Goal: Information Seeking & Learning: Learn about a topic

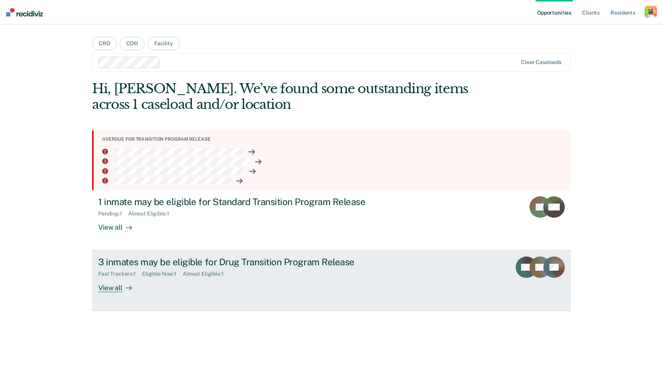
click at [169, 260] on div "3 inmates may be eligible for Drug Transition Program Release" at bounding box center [232, 261] width 269 height 11
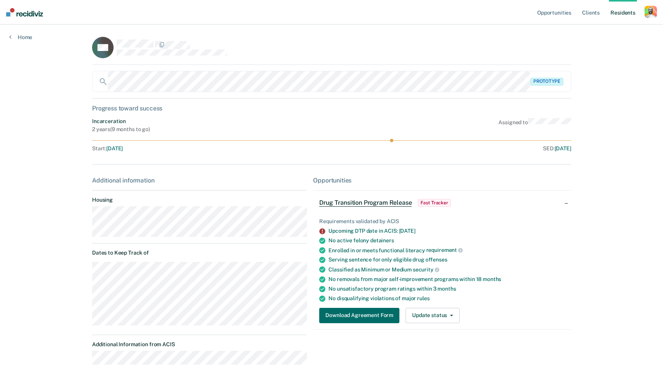
click at [33, 10] on img at bounding box center [24, 12] width 37 height 8
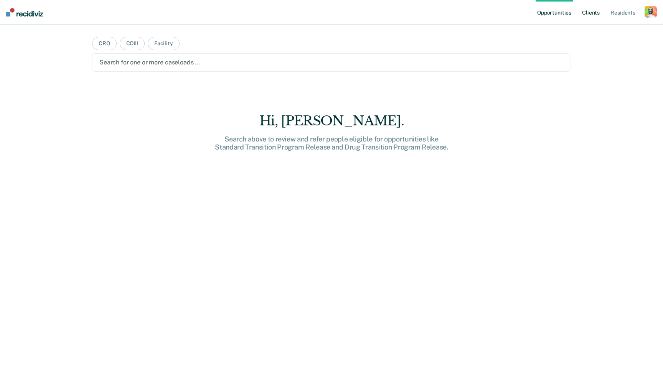
click at [589, 16] on link "Client s" at bounding box center [590, 12] width 21 height 25
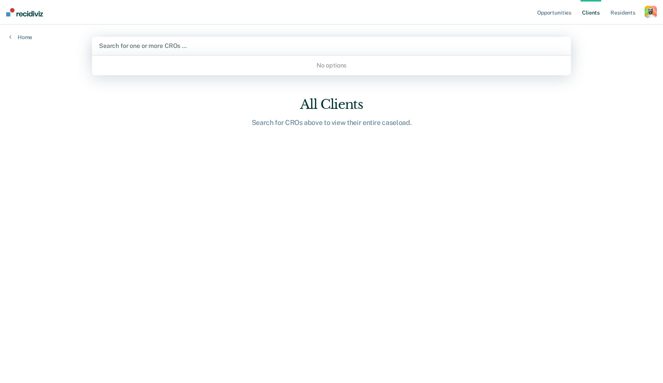
click at [172, 44] on div "Search for one or more CROs …" at bounding box center [331, 45] width 465 height 7
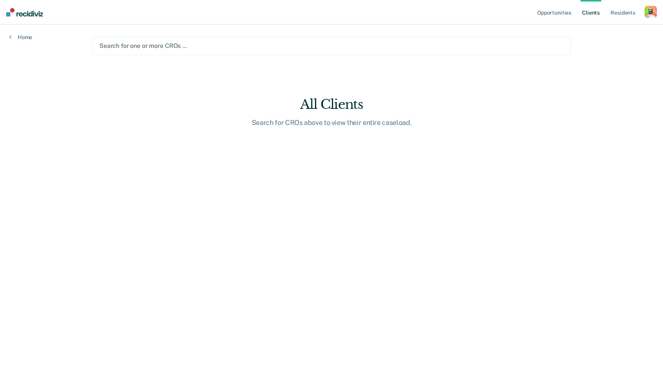
click at [217, 47] on div at bounding box center [331, 45] width 464 height 9
click at [624, 16] on link "Resident s" at bounding box center [622, 12] width 28 height 25
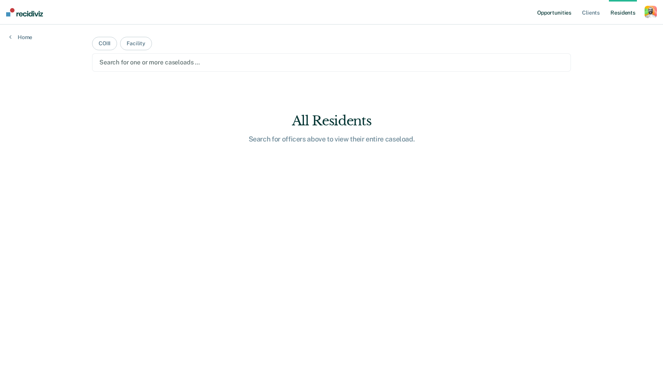
click at [552, 9] on link "Opportunities" at bounding box center [553, 12] width 37 height 25
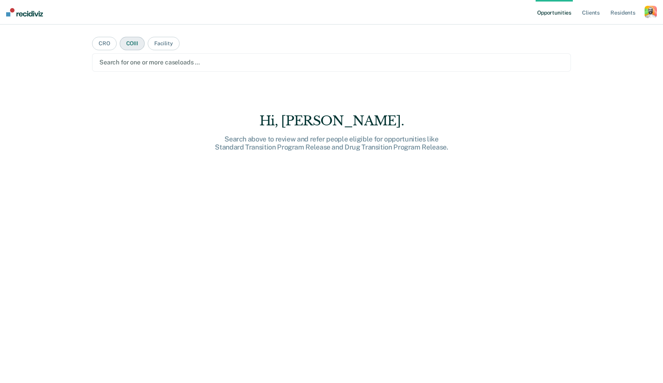
click at [133, 37] on button "COIII" at bounding box center [132, 43] width 25 height 13
click at [151, 43] on button "Facility" at bounding box center [164, 43] width 32 height 13
click at [154, 59] on div "Search for one or more facilities …" at bounding box center [331, 62] width 465 height 10
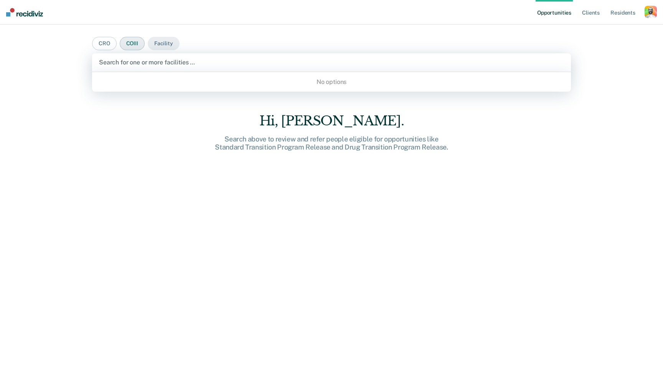
click at [141, 44] on button "COIII" at bounding box center [132, 43] width 25 height 13
click at [164, 67] on div "Search for one or more COIIIs …" at bounding box center [331, 62] width 478 height 18
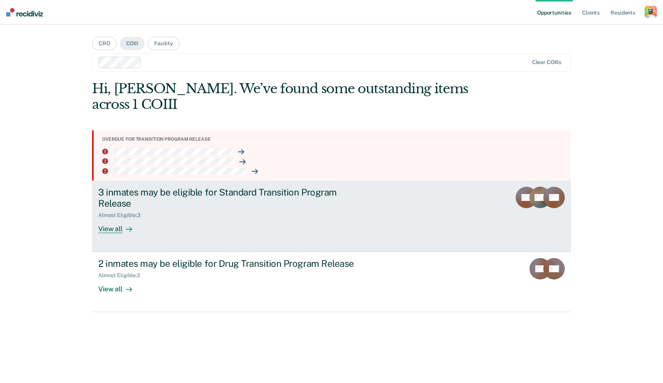
click at [222, 193] on div "3 inmates may be eligible for Standard Transition Program Release" at bounding box center [232, 198] width 269 height 22
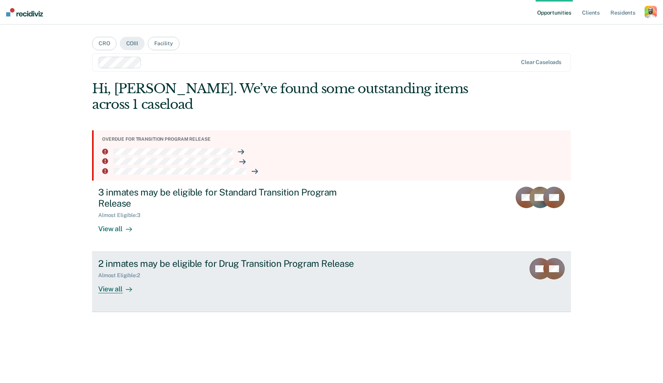
click at [207, 258] on div "2 inmates may be eligible for Drug Transition Program Release" at bounding box center [232, 263] width 269 height 11
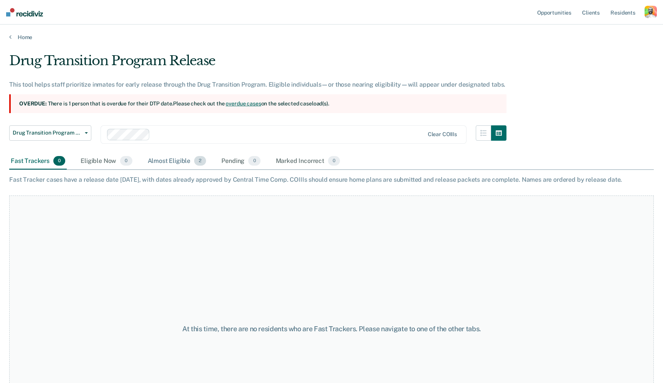
click at [175, 157] on div "Almost Eligible 2" at bounding box center [177, 161] width 62 height 17
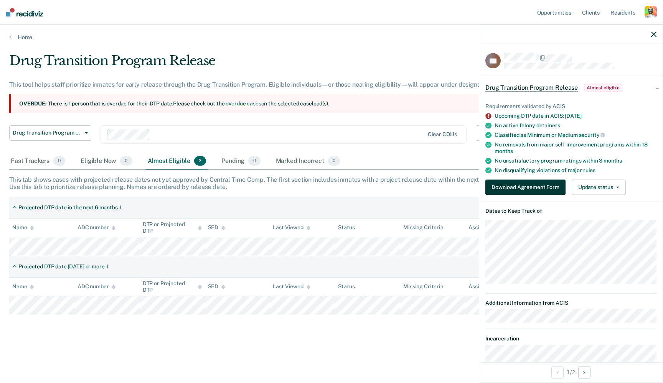
click at [516, 186] on button "Download Agreement Form" at bounding box center [525, 186] width 80 height 15
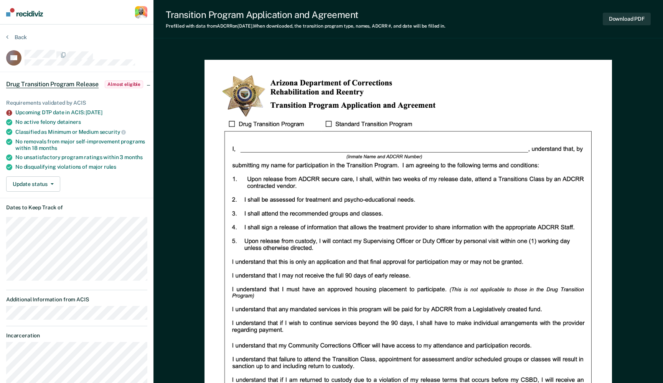
click at [23, 13] on img at bounding box center [24, 12] width 37 height 8
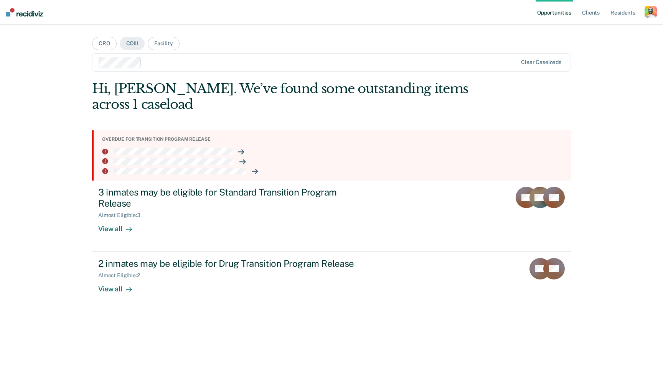
click at [647, 13] on div "button" at bounding box center [650, 12] width 12 height 12
click at [592, 31] on link "Profile" at bounding box center [620, 31] width 62 height 7
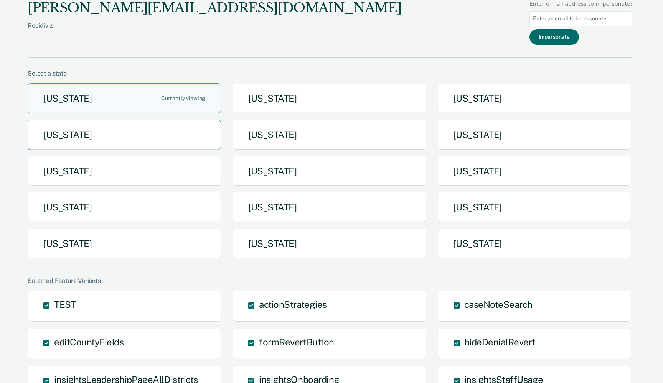
click at [136, 133] on button "Idaho" at bounding box center [124, 135] width 193 height 30
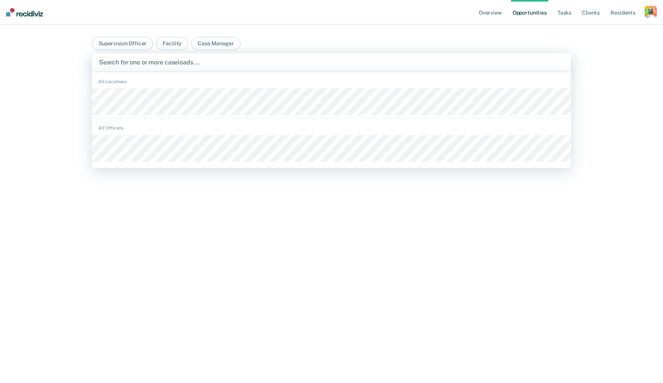
click at [147, 61] on div "Search for one or more caseloads …" at bounding box center [331, 62] width 465 height 7
click at [165, 62] on div "Search for one or more caseloads …" at bounding box center [331, 62] width 465 height 7
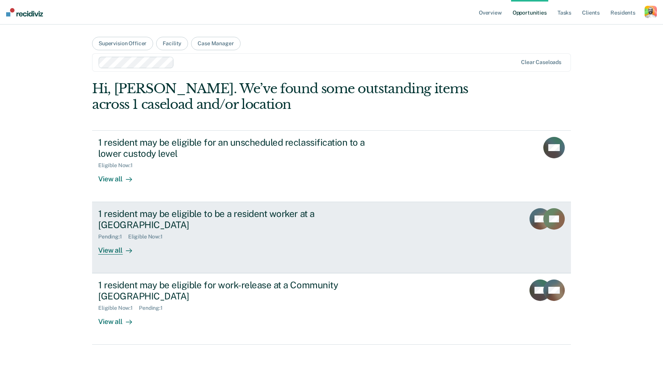
click at [159, 220] on div "1 resident may be eligible to be a resident worker at a [GEOGRAPHIC_DATA]" at bounding box center [232, 219] width 269 height 22
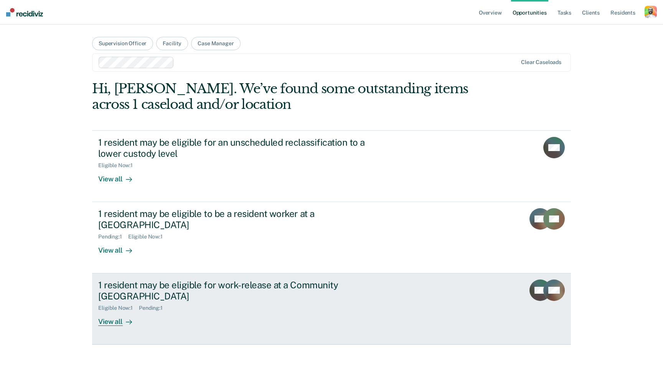
click at [162, 288] on div "1 resident may be eligible for work-release at a Community [GEOGRAPHIC_DATA]" at bounding box center [232, 291] width 269 height 22
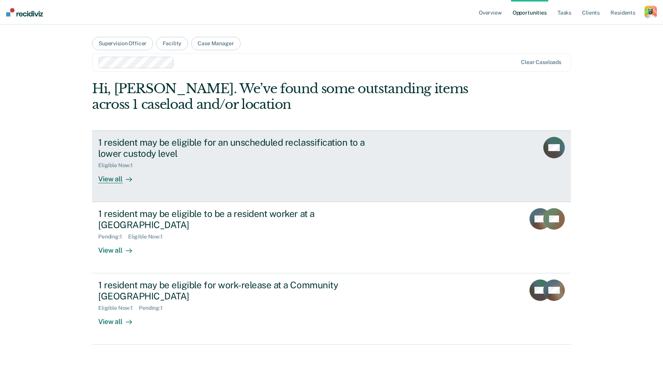
click at [177, 170] on div "1 resident may be eligible for an unscheduled reclassification to a lower custo…" at bounding box center [242, 160] width 288 height 46
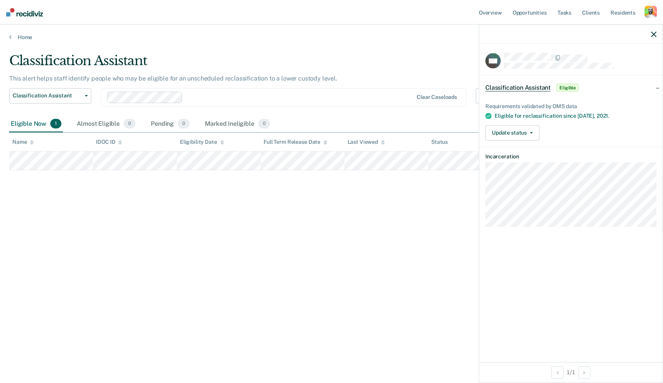
click at [517, 85] on span "Classification Assistant" at bounding box center [517, 88] width 65 height 8
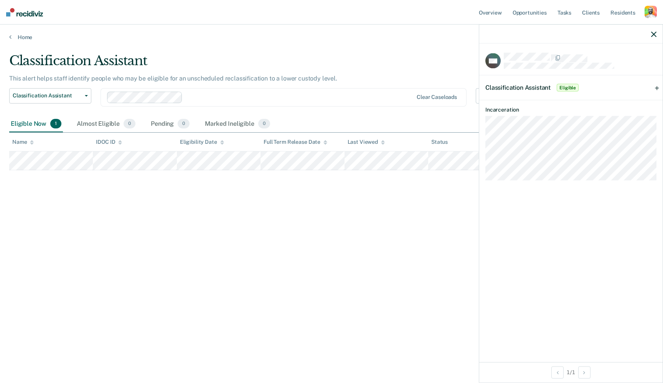
click at [517, 86] on span "Classification Assistant" at bounding box center [517, 87] width 65 height 7
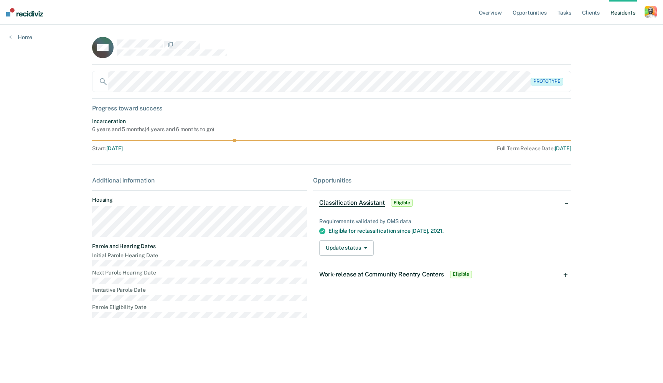
click at [345, 199] on span "Classification Assistant" at bounding box center [351, 203] width 65 height 8
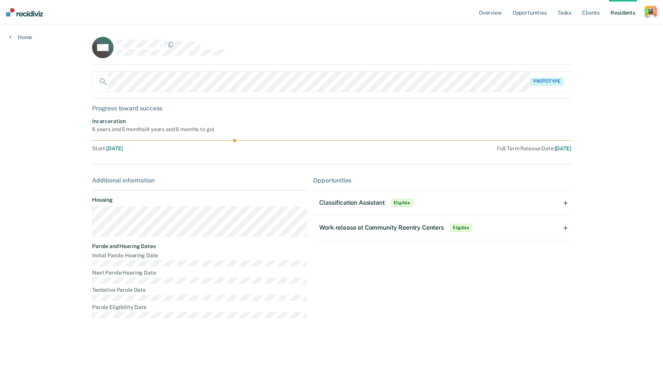
click at [345, 199] on span "Classification Assistant" at bounding box center [351, 202] width 65 height 7
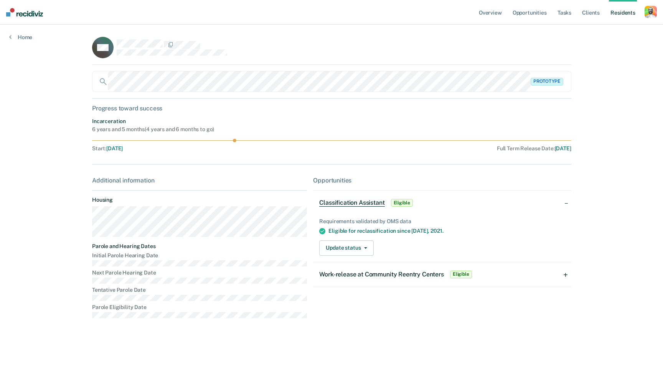
click at [368, 275] on span "Work-release at Community Reentry Centers" at bounding box center [381, 274] width 124 height 7
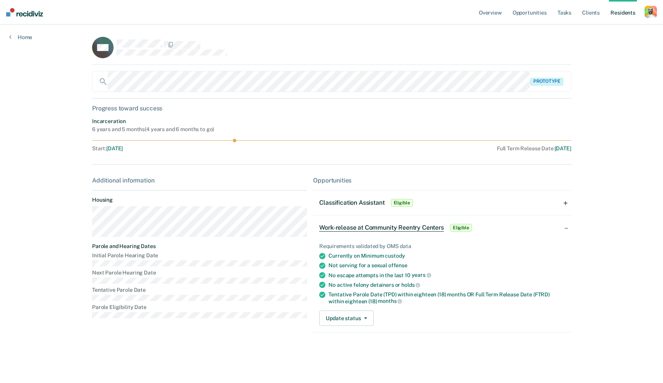
click at [367, 227] on span "Work-release at Community Reentry Centers" at bounding box center [381, 228] width 124 height 8
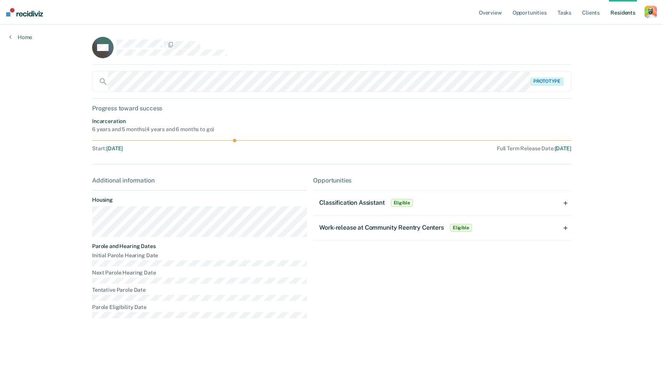
click at [367, 227] on span "Work-release at Community Reentry Centers" at bounding box center [381, 227] width 124 height 7
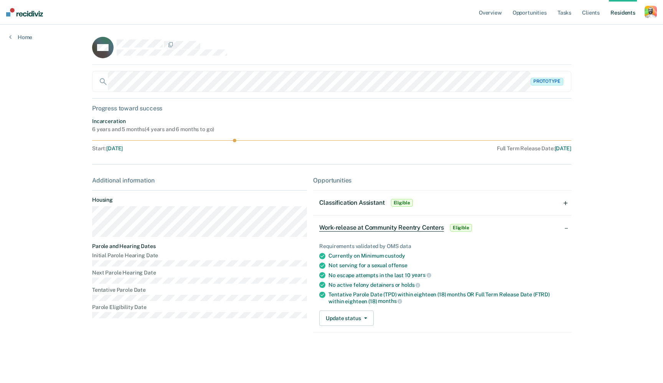
click at [32, 16] on img at bounding box center [24, 12] width 37 height 8
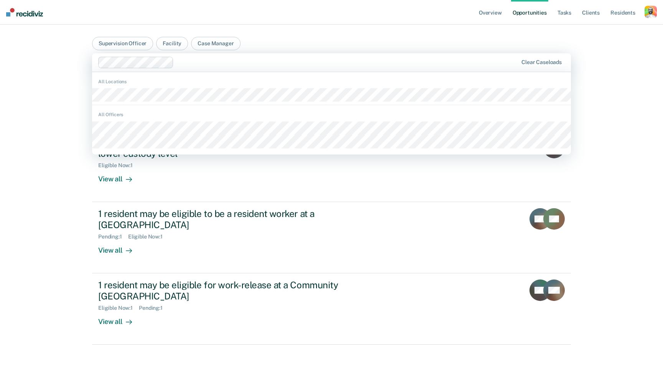
click at [187, 61] on div at bounding box center [347, 62] width 341 height 9
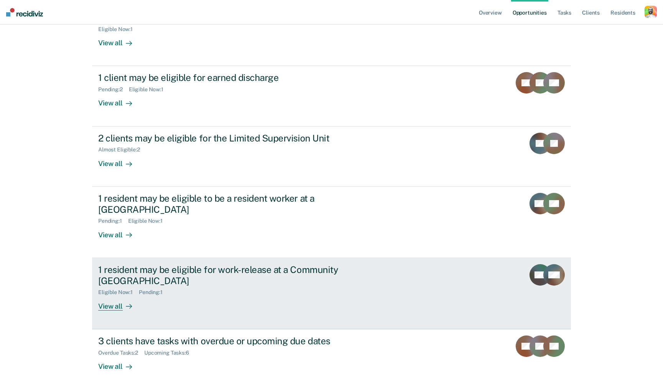
scroll to position [136, 0]
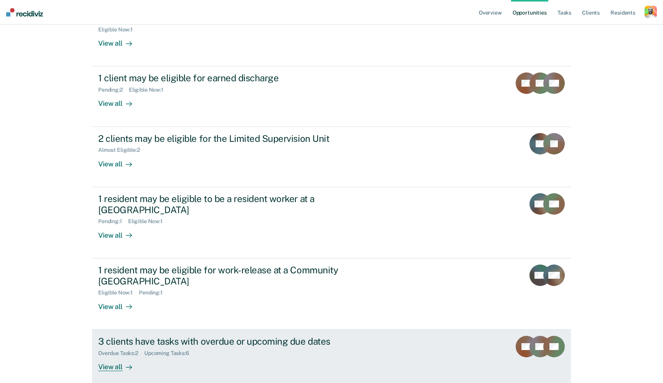
click at [164, 350] on div "Upcoming Tasks : 6" at bounding box center [169, 353] width 51 height 7
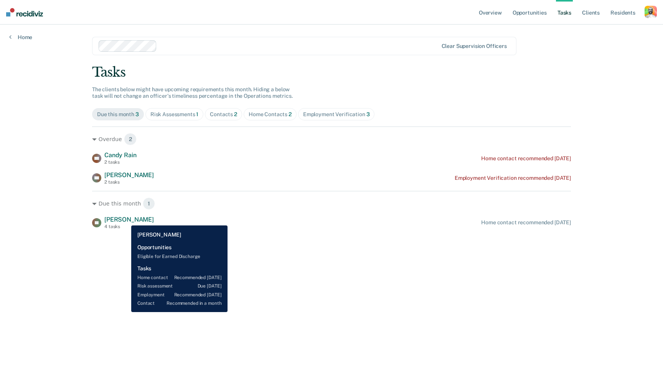
click at [125, 220] on span "Larry Roberts" at bounding box center [128, 219] width 49 height 7
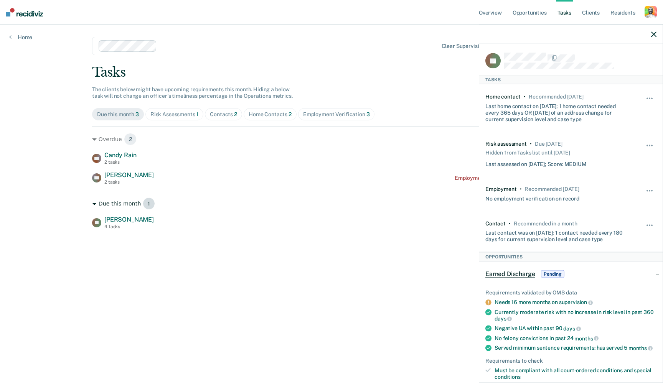
click at [373, 201] on div "Due this month 1" at bounding box center [331, 203] width 478 height 12
click at [648, 34] on div at bounding box center [570, 34] width 183 height 19
click at [654, 33] on icon "button" at bounding box center [653, 33] width 5 height 5
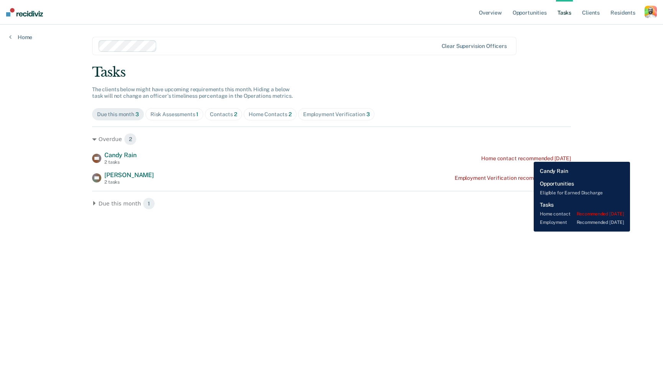
click at [528, 156] on div "Home contact recommended 18 days ago" at bounding box center [526, 158] width 90 height 7
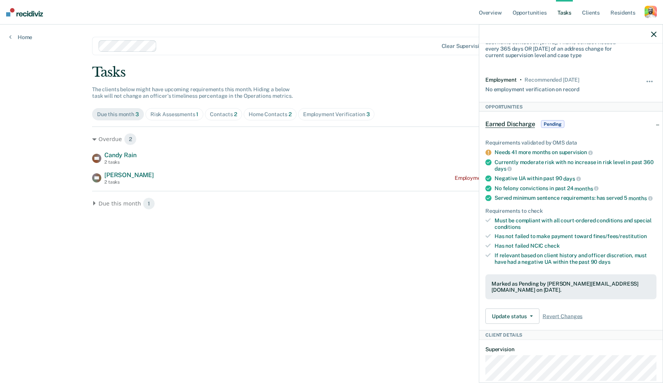
scroll to position [44, 0]
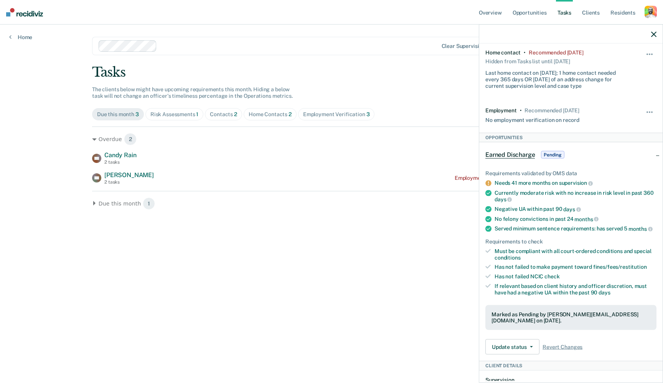
click at [520, 155] on span "Earned Discharge" at bounding box center [509, 155] width 49 height 8
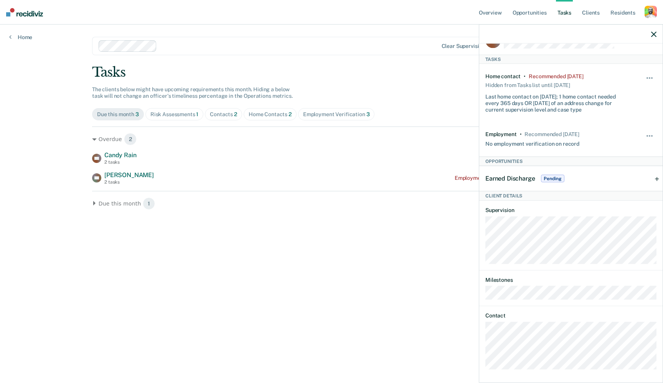
click at [520, 175] on span "Earned Discharge" at bounding box center [509, 178] width 49 height 7
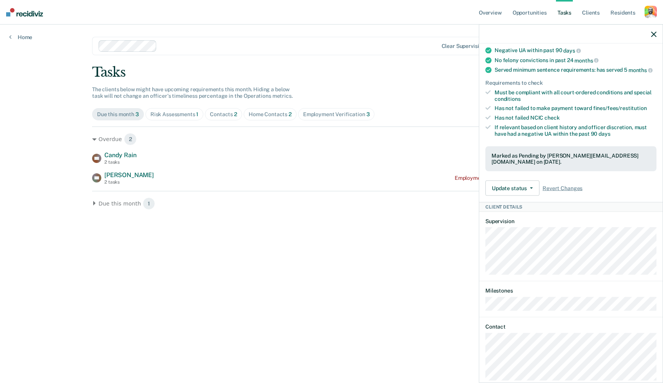
scroll to position [0, 0]
click at [394, 278] on main "Clear supervision officers Tasks The clients below might have upcoming requirem…" at bounding box center [331, 195] width 497 height 340
click at [28, 37] on link "Home" at bounding box center [20, 37] width 23 height 7
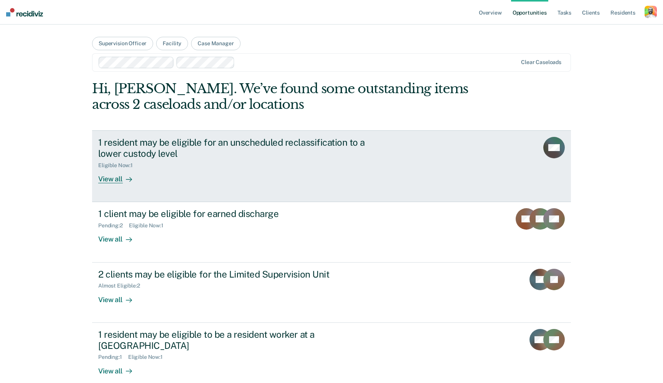
click at [207, 142] on div "1 resident may be eligible for an unscheduled reclassification to a lower custo…" at bounding box center [232, 148] width 269 height 22
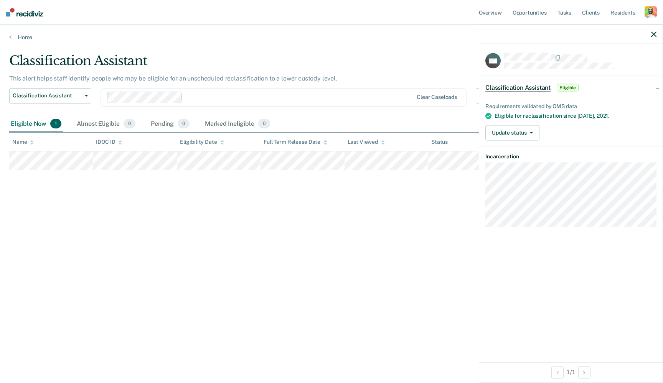
click at [360, 245] on div "Classification Assistant This alert helps staff identify people who may be elig…" at bounding box center [331, 189] width 644 height 273
click at [21, 35] on link "Home" at bounding box center [331, 37] width 644 height 7
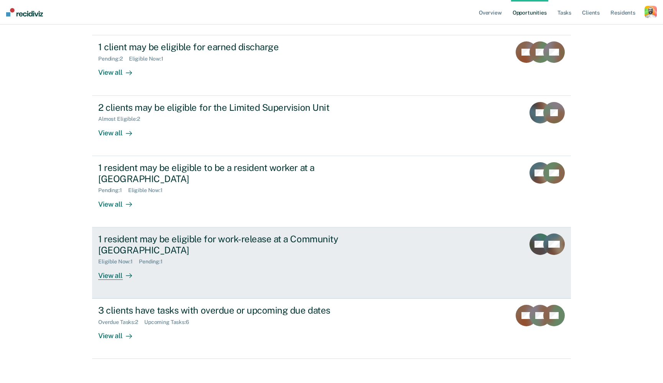
scroll to position [166, 0]
click at [293, 288] on link "1 resident may be eligible for work-release at a Community Reentry Center Eligi…" at bounding box center [331, 263] width 478 height 71
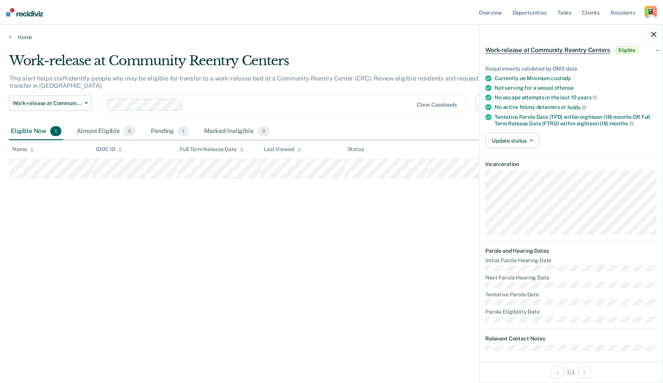
scroll to position [37, 0]
click at [344, 286] on div "Work-release at Community Reentry Centers This alert helps staff identify peopl…" at bounding box center [331, 189] width 644 height 273
click at [27, 37] on link "Home" at bounding box center [331, 37] width 644 height 7
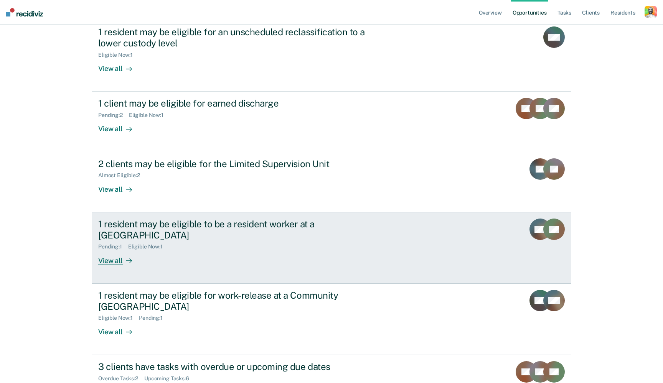
scroll to position [128, 0]
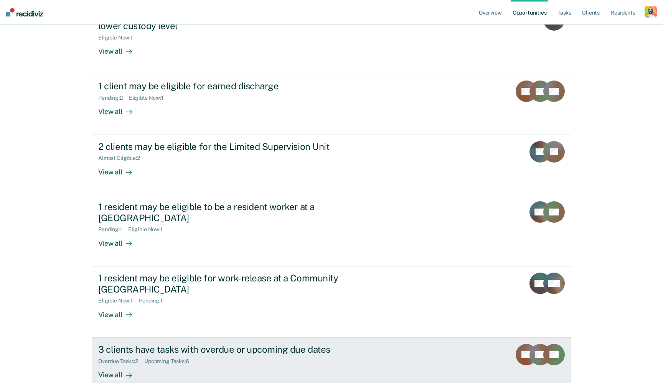
click at [243, 370] on div "3 clients have tasks with overdue or upcoming due dates Overdue Tasks : 2 Upcom…" at bounding box center [242, 361] width 288 height 35
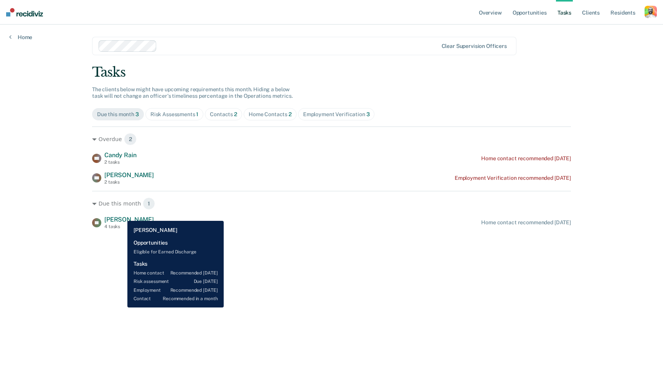
click at [122, 216] on span "Larry Roberts" at bounding box center [128, 219] width 49 height 7
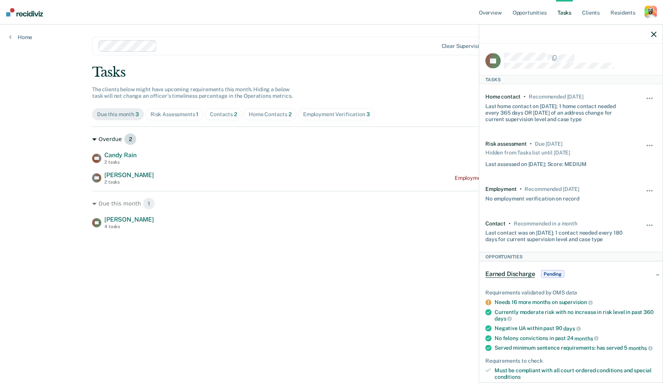
click at [412, 141] on div "Overdue 2" at bounding box center [331, 139] width 478 height 12
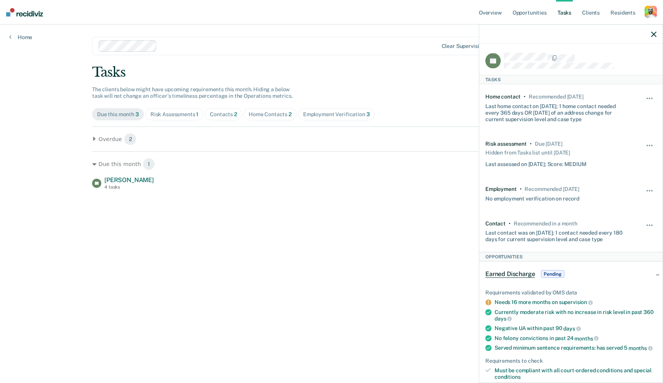
click at [189, 111] on div "Risk Assessments 1" at bounding box center [174, 114] width 48 height 7
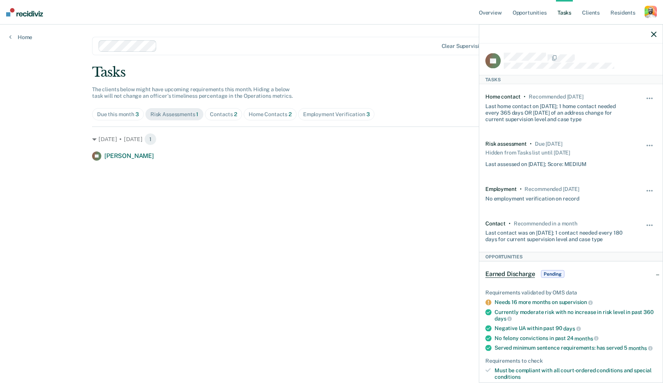
click at [226, 113] on div "Contacts 2" at bounding box center [223, 114] width 27 height 7
click at [654, 35] on icon "button" at bounding box center [653, 33] width 5 height 5
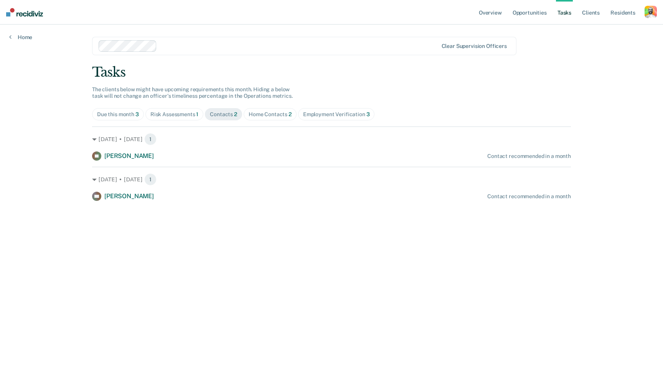
click at [324, 105] on div "Tasks The clients below might have upcoming requirements this month. Hiding a b…" at bounding box center [331, 132] width 478 height 136
click at [324, 114] on div "Employment Verification 3" at bounding box center [336, 114] width 67 height 7
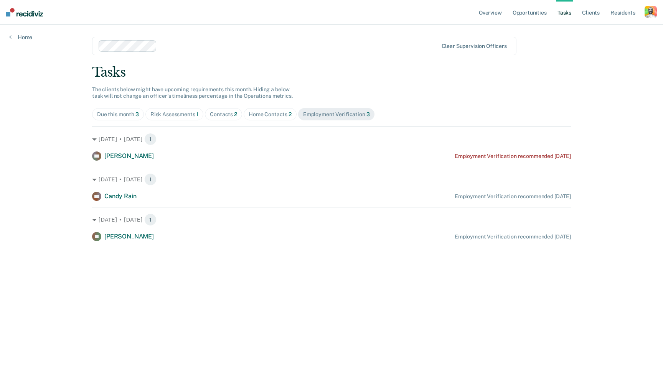
click at [281, 112] on div "Home Contacts 2" at bounding box center [269, 114] width 43 height 7
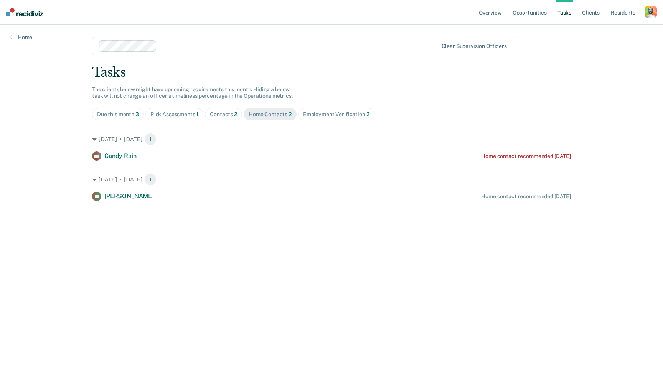
click at [223, 114] on div "Contacts 2" at bounding box center [223, 114] width 27 height 7
click at [195, 112] on div "Risk Assessments 1" at bounding box center [174, 114] width 48 height 7
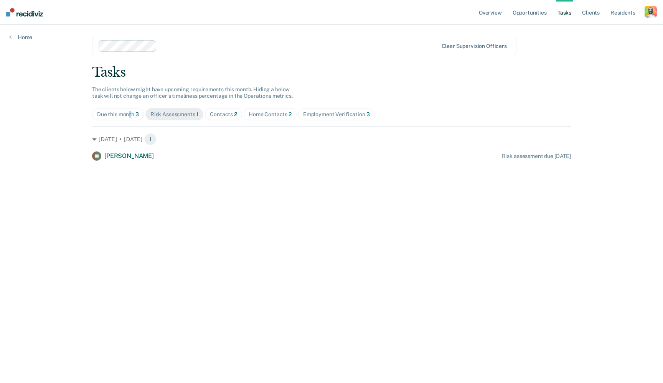
click at [130, 112] on div "Due this month 3" at bounding box center [118, 114] width 42 height 7
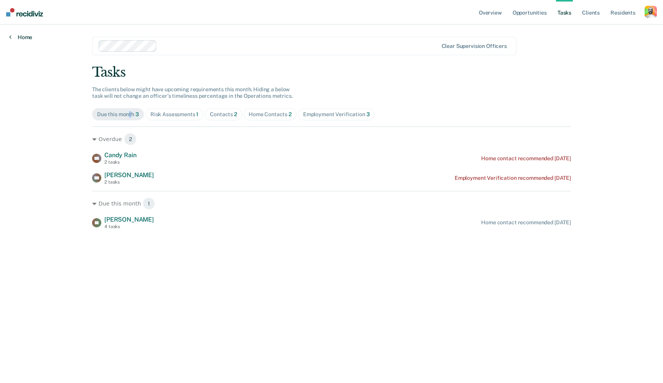
click at [31, 37] on link "Home" at bounding box center [20, 37] width 23 height 7
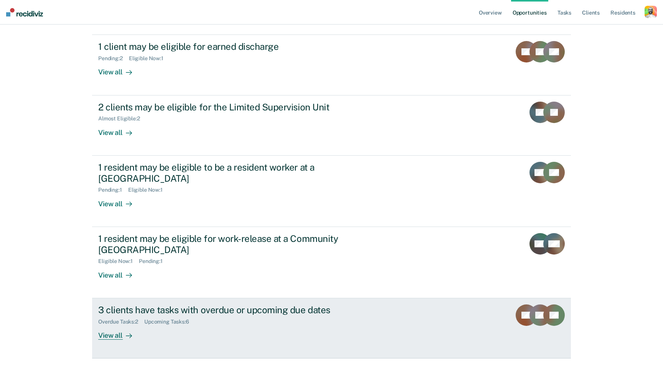
scroll to position [166, 0]
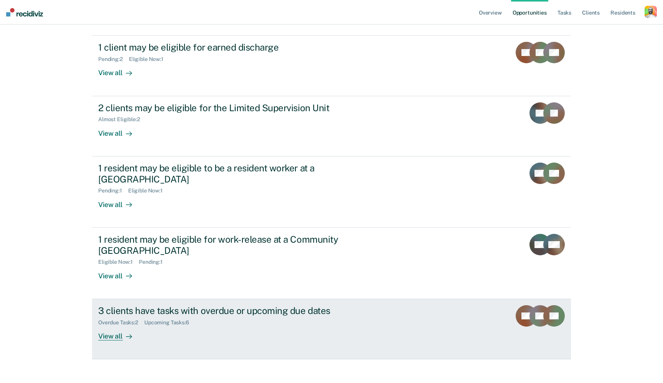
click at [256, 316] on div "Overdue Tasks : 2 Upcoming Tasks : 6" at bounding box center [232, 321] width 269 height 10
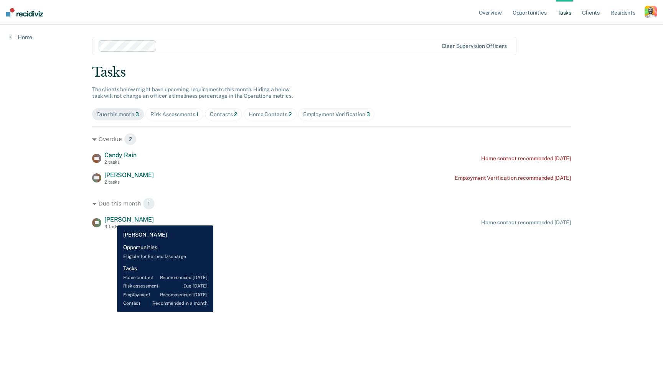
click at [111, 220] on span "Larry Roberts" at bounding box center [128, 219] width 49 height 7
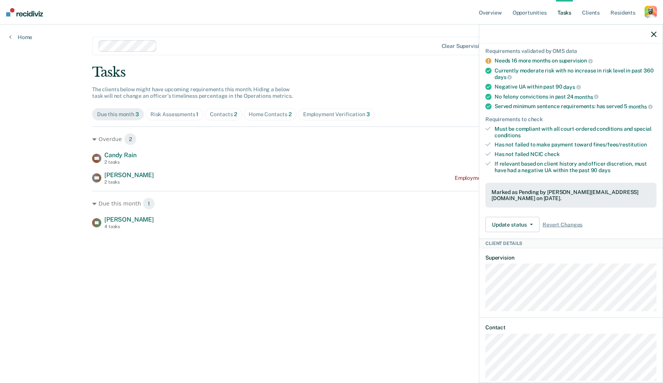
scroll to position [241, 0]
click at [660, 26] on div at bounding box center [570, 34] width 183 height 19
click at [660, 32] on div at bounding box center [570, 34] width 183 height 19
click at [654, 33] on icon "button" at bounding box center [653, 33] width 5 height 5
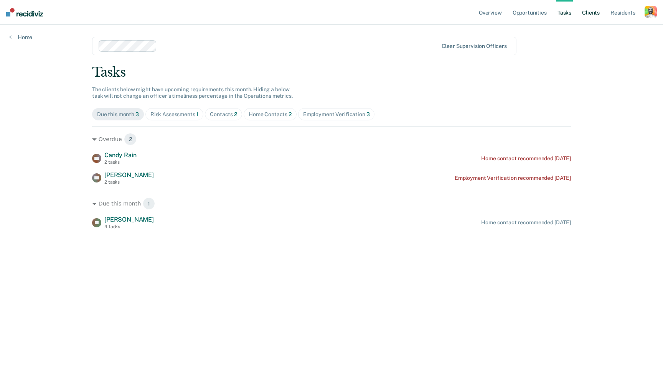
click at [594, 10] on link "Client s" at bounding box center [590, 12] width 21 height 25
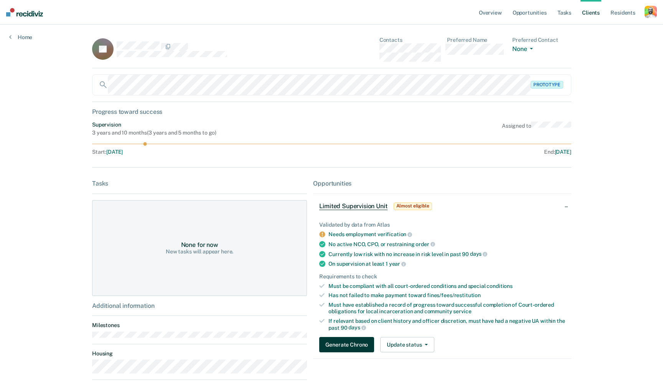
click at [339, 339] on button "Generate Chrono" at bounding box center [346, 344] width 55 height 15
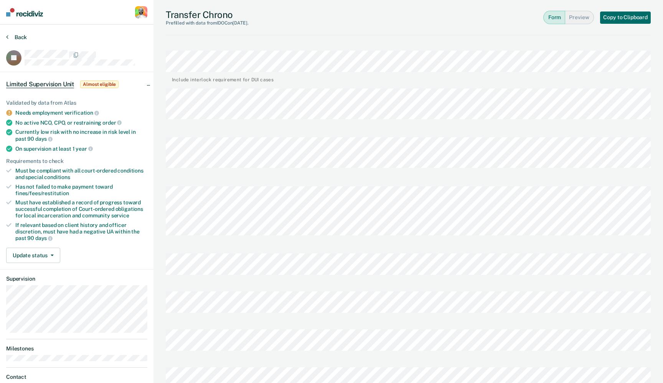
click at [18, 34] on button "Back" at bounding box center [16, 37] width 21 height 7
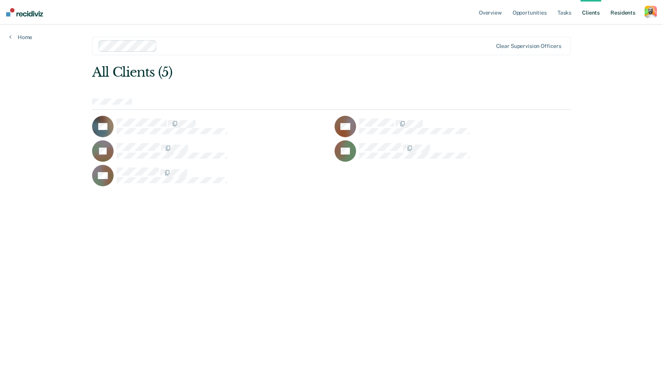
click at [617, 12] on link "Resident s" at bounding box center [622, 12] width 28 height 25
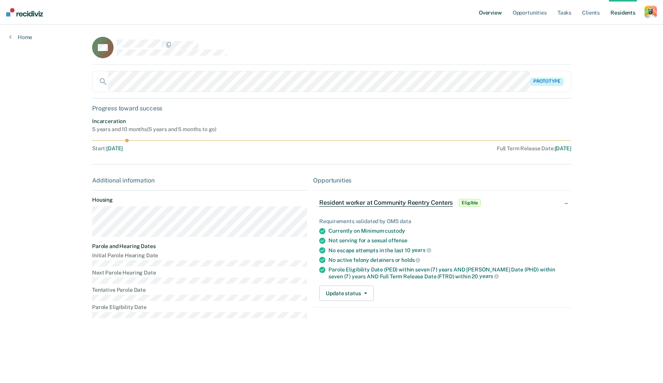
click at [498, 14] on link "Overview" at bounding box center [490, 12] width 26 height 25
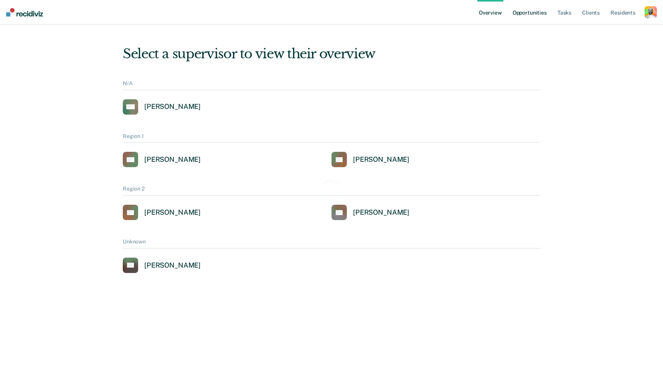
click at [521, 13] on link "Opportunities" at bounding box center [529, 12] width 37 height 25
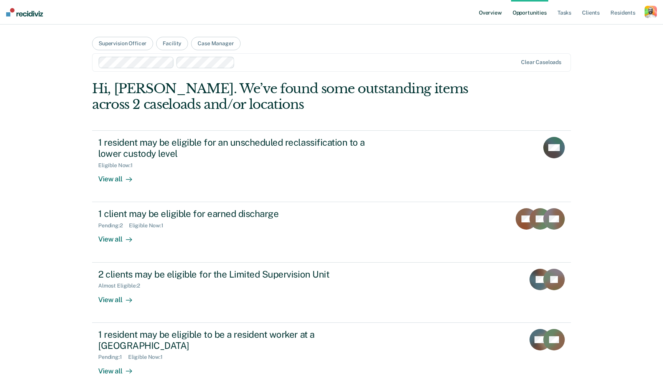
click at [492, 14] on link "Overview" at bounding box center [490, 12] width 26 height 25
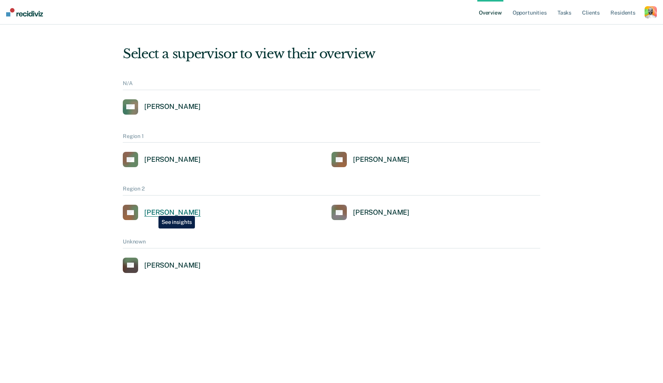
click at [153, 210] on div "Charles Thomas" at bounding box center [172, 212] width 56 height 9
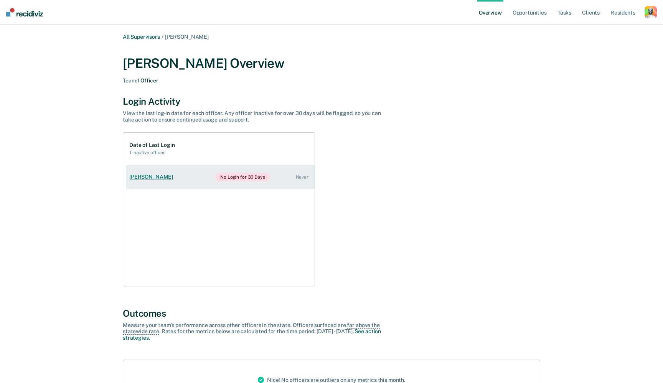
click at [155, 174] on div "Jacquline Fordman" at bounding box center [152, 177] width 47 height 7
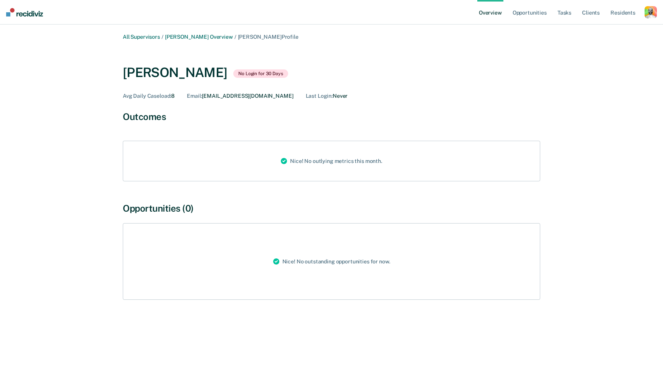
click at [301, 159] on div "Nice! No outlying metrics this month." at bounding box center [331, 161] width 113 height 40
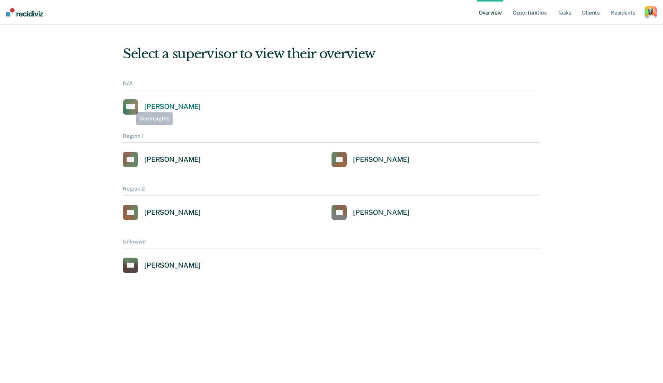
click at [145, 106] on div "Cora Matterson" at bounding box center [172, 106] width 56 height 9
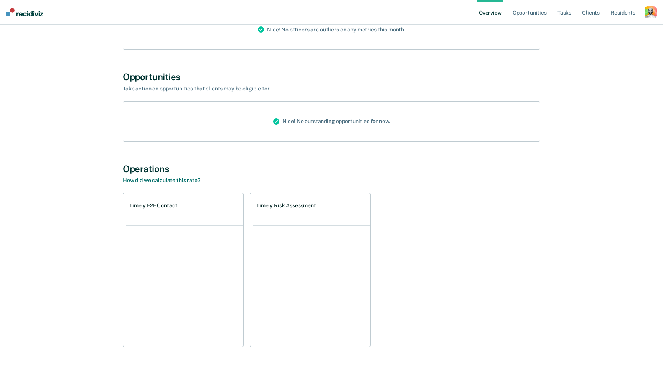
scroll to position [196, 0]
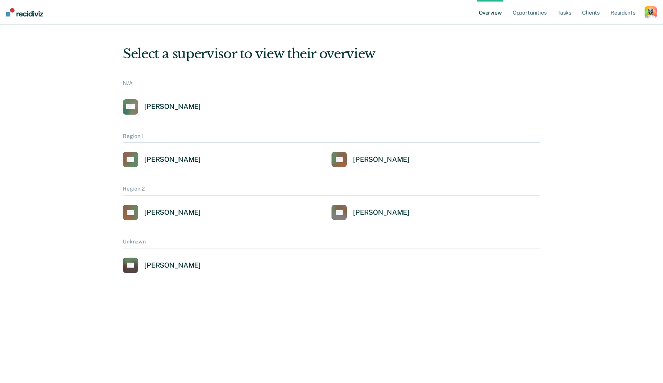
click at [181, 159] on div "Select a supervisor to view their overview N/A CM Cora Matterson Region 1 AG Al…" at bounding box center [331, 196] width 644 height 325
click at [375, 155] on div "Select a supervisor to view their overview N/A CM Cora Matterson Region 1 AG Al…" at bounding box center [331, 196] width 644 height 325
click at [366, 162] on div "Select a supervisor to view their overview N/A CM Cora Matterson Region 1 AG Al…" at bounding box center [331, 196] width 644 height 325
drag, startPoint x: 342, startPoint y: 186, endPoint x: 347, endPoint y: 200, distance: 15.5
click at [347, 200] on html "Looks like you’re using Internet Explorer 11. For faster loading and a better e…" at bounding box center [331, 191] width 663 height 383
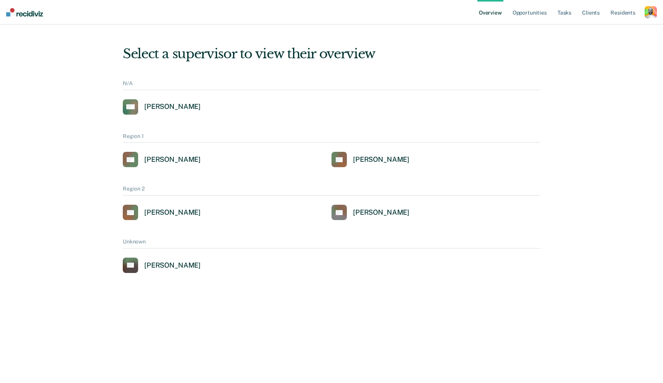
drag, startPoint x: 347, startPoint y: 200, endPoint x: 354, endPoint y: 210, distance: 12.4
click at [354, 210] on html "Looks like you’re using Internet Explorer 11. For faster loading and a better e…" at bounding box center [331, 191] width 663 height 383
drag, startPoint x: 354, startPoint y: 210, endPoint x: 339, endPoint y: 215, distance: 15.2
click at [339, 215] on html "Looks like you’re using Internet Explorer 11. For faster loading and a better e…" at bounding box center [331, 191] width 663 height 383
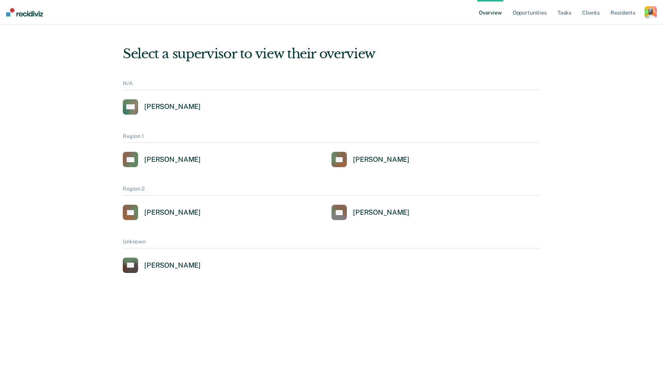
drag, startPoint x: 339, startPoint y: 215, endPoint x: 159, endPoint y: 210, distance: 180.7
click at [159, 210] on html "Looks like you’re using Internet Explorer 11. For faster loading and a better e…" at bounding box center [331, 191] width 663 height 383
drag, startPoint x: 159, startPoint y: 210, endPoint x: 161, endPoint y: 265, distance: 55.6
click at [161, 265] on html "Looks like you’re using Internet Explorer 11. For faster loading and a better e…" at bounding box center [331, 191] width 663 height 383
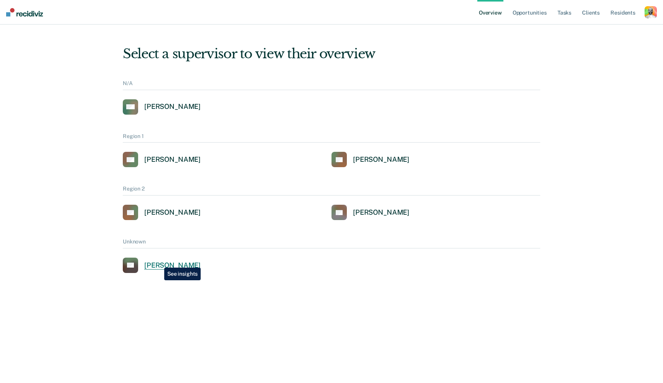
click at [158, 262] on div "Jared Williams" at bounding box center [172, 265] width 56 height 9
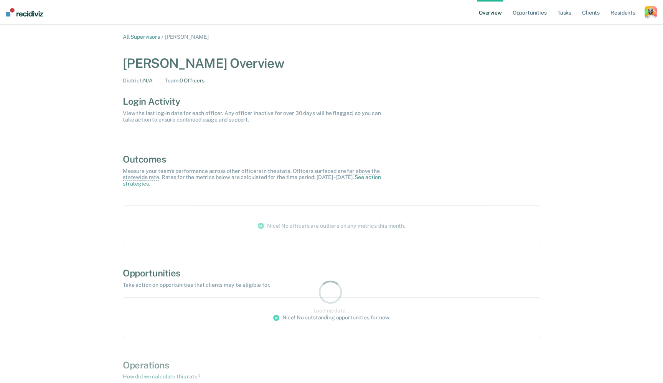
click at [158, 262] on div "All Supervisors / Jared Williams Jared Williams Overview District : N/A Team : …" at bounding box center [331, 296] width 460 height 525
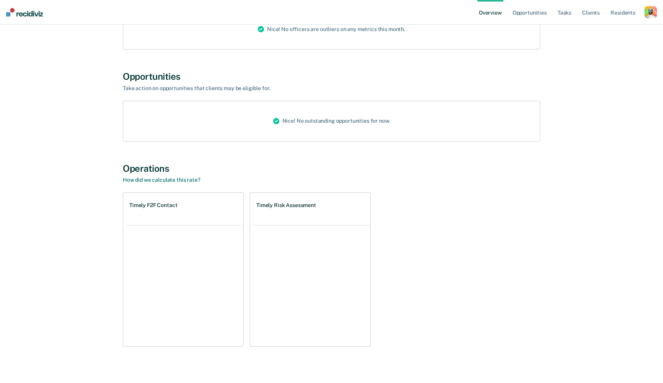
click at [158, 262] on ul at bounding box center [184, 285] width 117 height 121
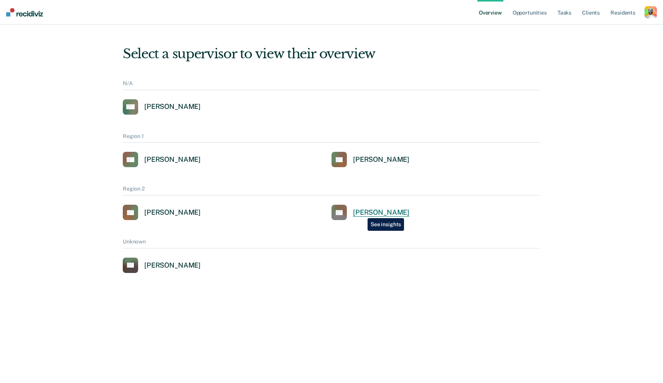
click at [362, 212] on div "David Lee" at bounding box center [381, 212] width 56 height 9
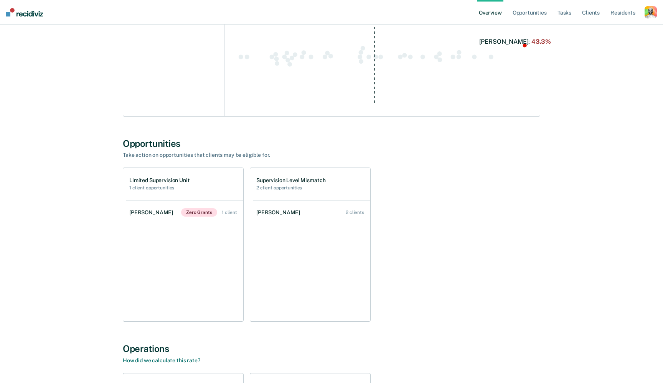
scroll to position [533, 0]
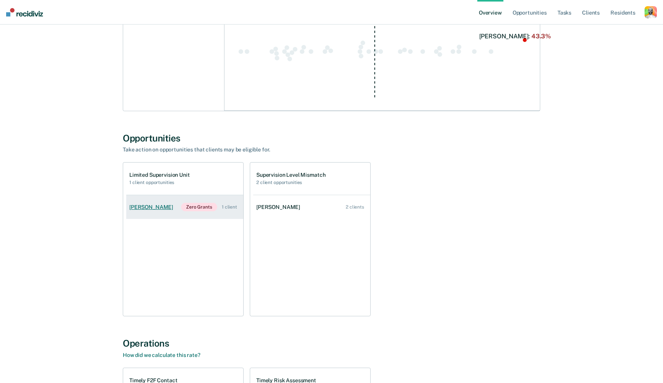
drag, startPoint x: 154, startPoint y: 206, endPoint x: 172, endPoint y: 205, distance: 18.0
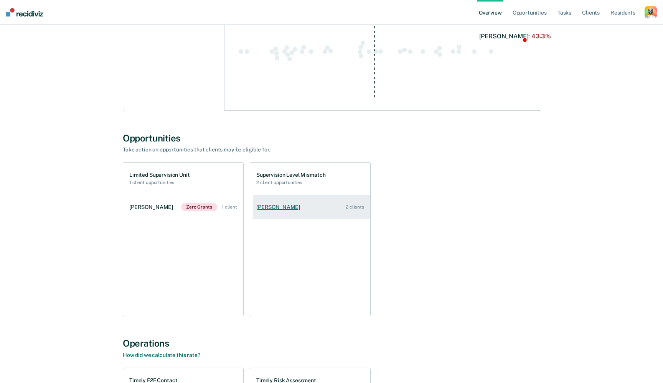
click at [281, 204] on div "Walter Harris" at bounding box center [279, 207] width 47 height 7
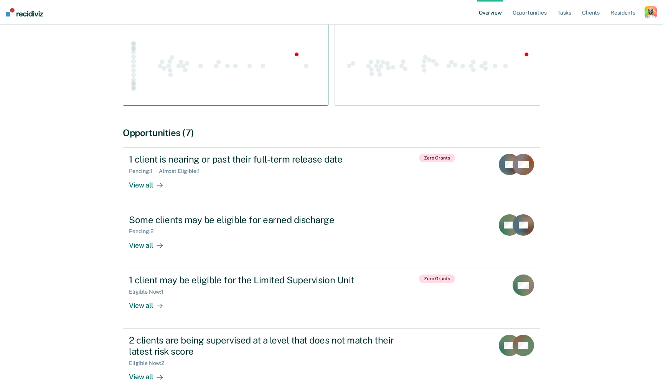
scroll to position [188, 0]
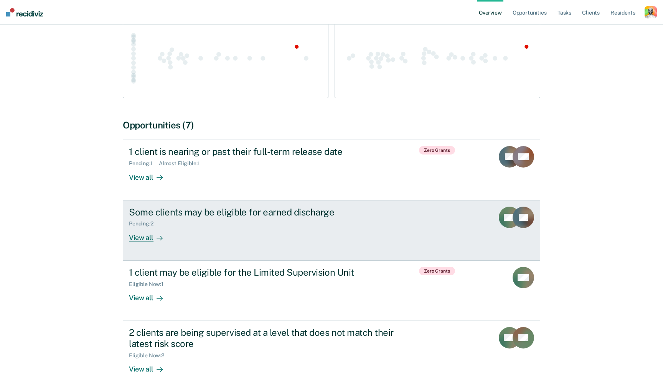
click at [256, 225] on div "Some clients may be eligible for earned discharge Pending : 2 View all" at bounding box center [273, 224] width 288 height 35
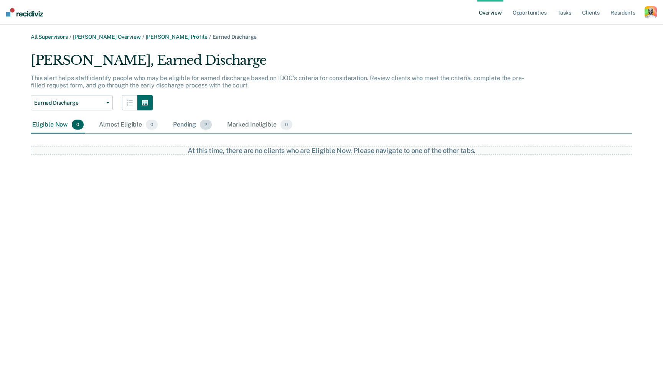
click at [179, 128] on div "Pending 2" at bounding box center [192, 125] width 42 height 17
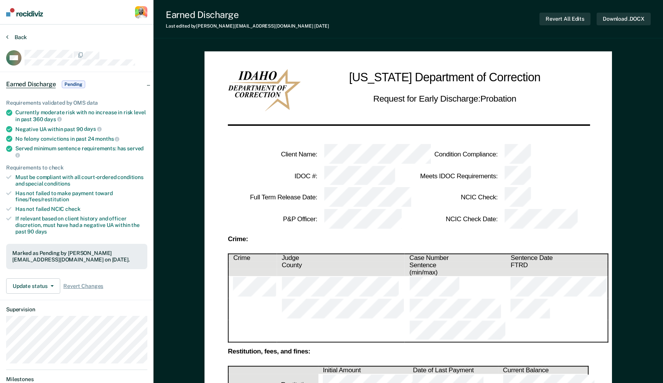
click at [14, 36] on button "Back" at bounding box center [16, 37] width 21 height 7
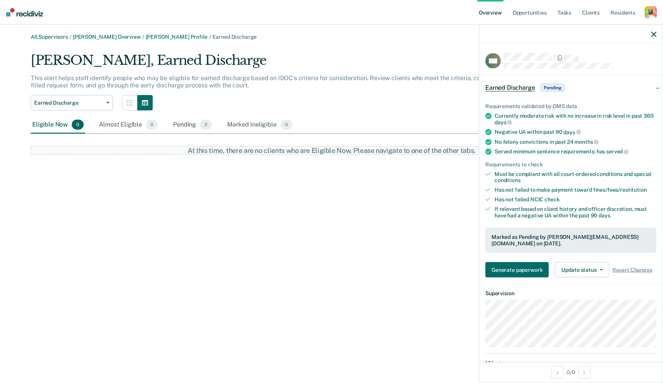
click at [28, 14] on img at bounding box center [24, 12] width 37 height 8
